Goal: Information Seeking & Learning: Learn about a topic

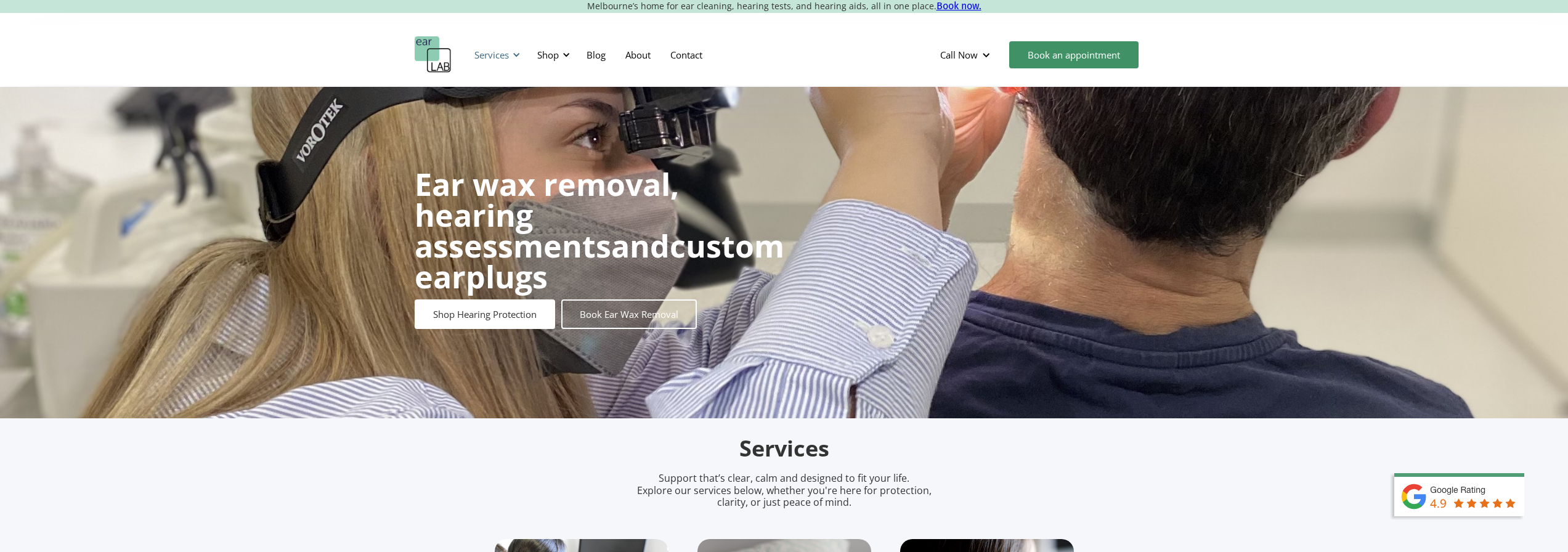
click at [504, 54] on div "Services" at bounding box center [491, 54] width 34 height 12
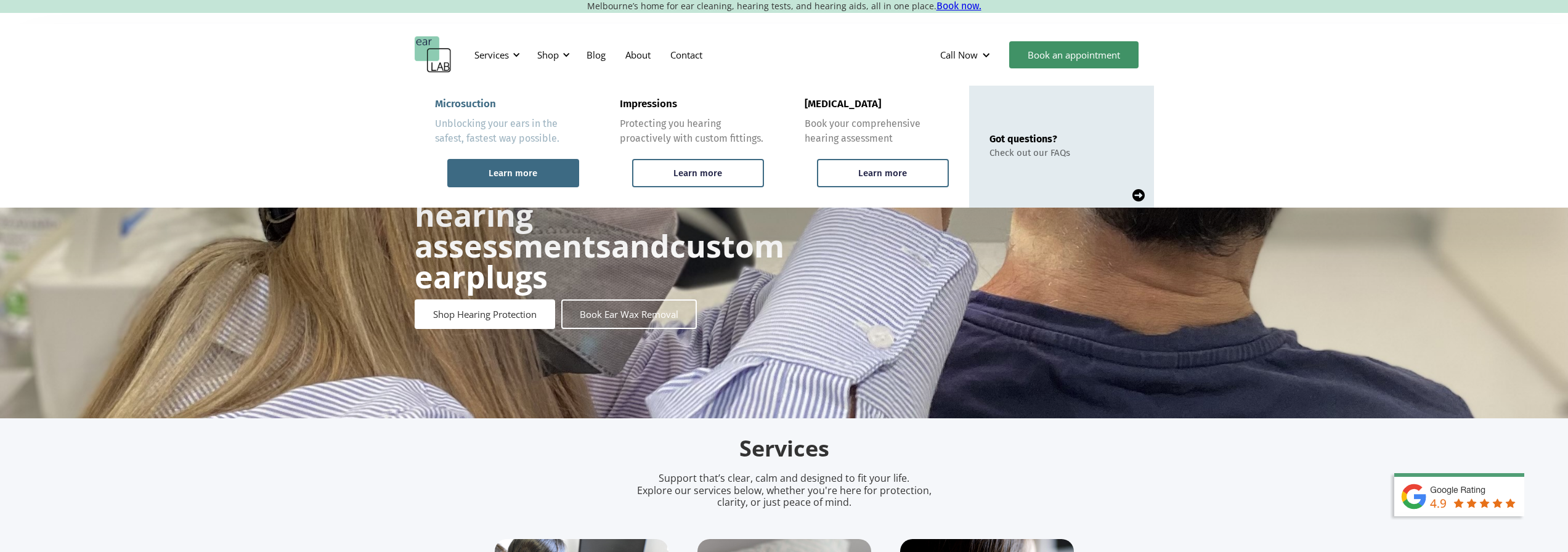
click at [505, 178] on div "Learn more" at bounding box center [513, 174] width 49 height 11
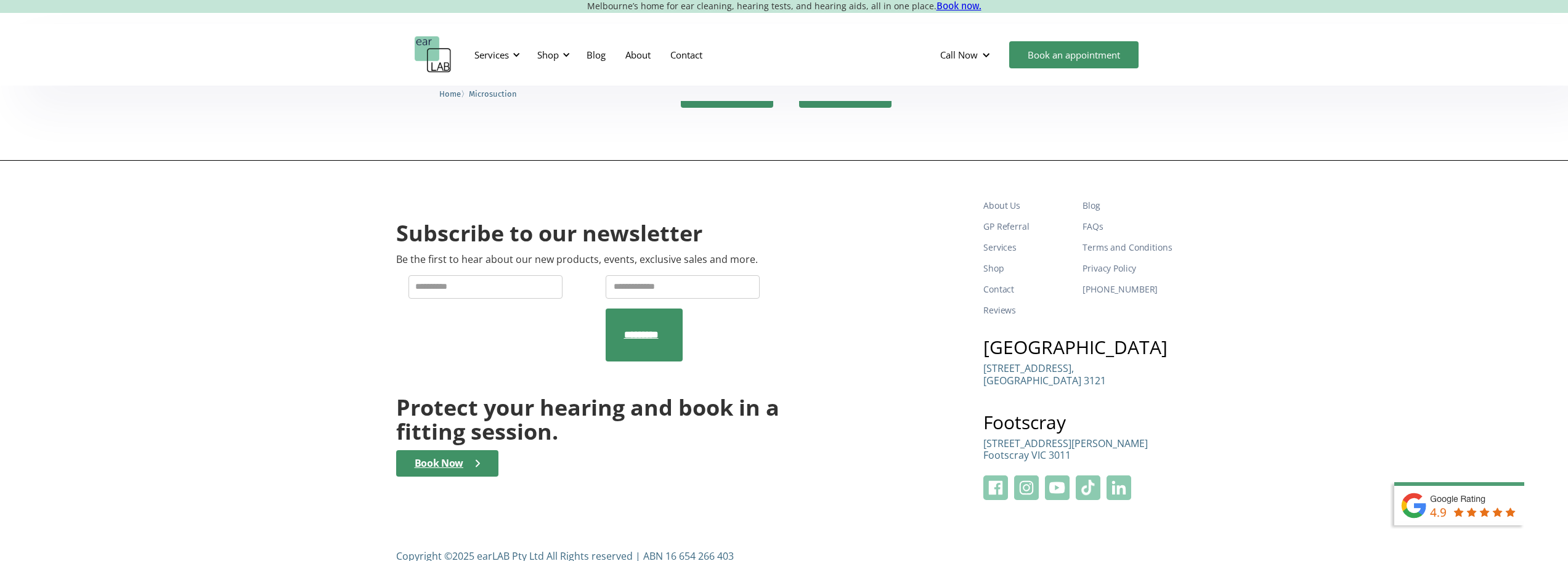
scroll to position [3710, 0]
